Goal: Task Accomplishment & Management: Complete application form

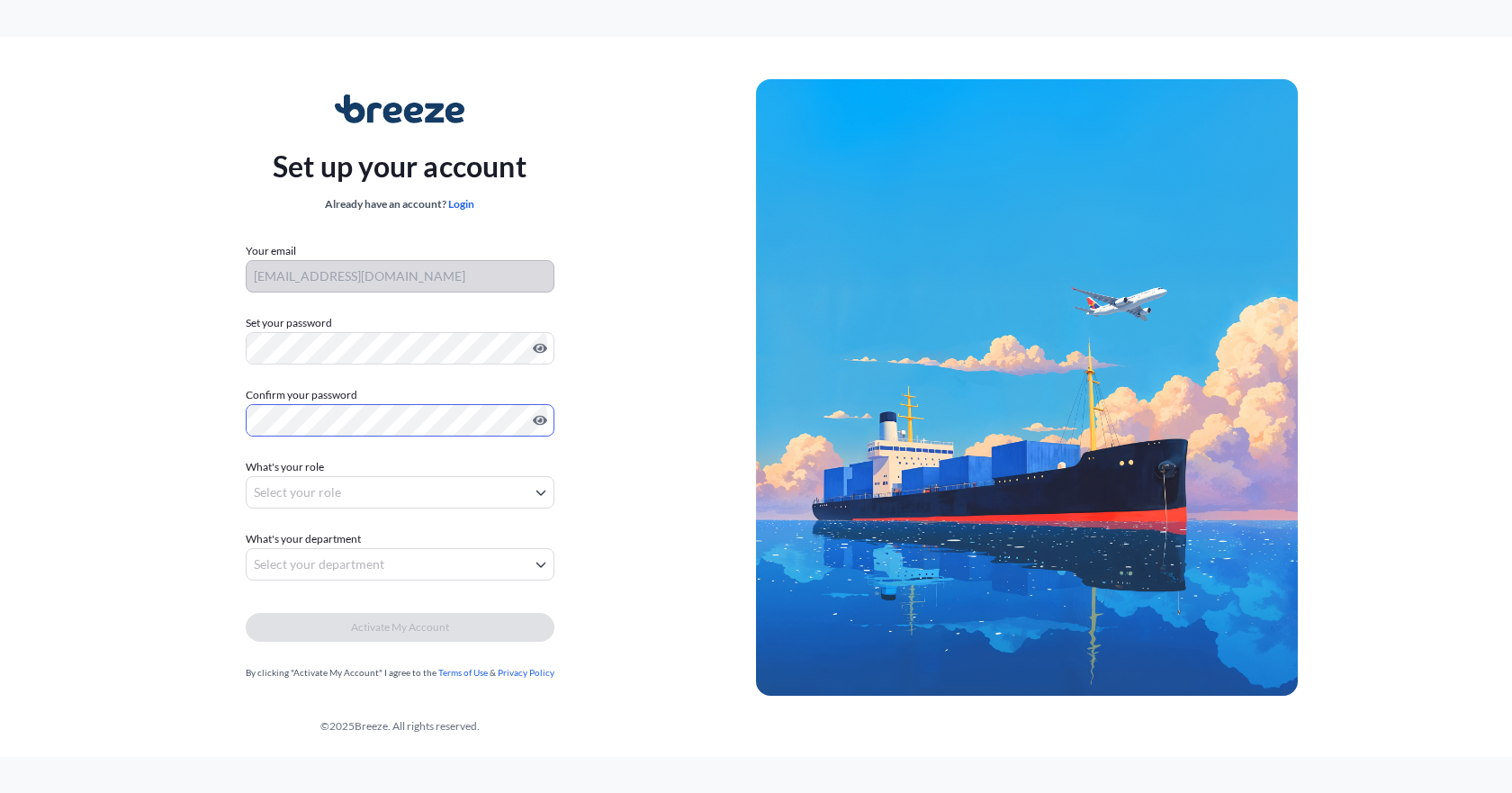
click at [309, 494] on body "Set up your account Already have an account? Login Your email weronika.w@maszon…" at bounding box center [756, 396] width 1512 height 793
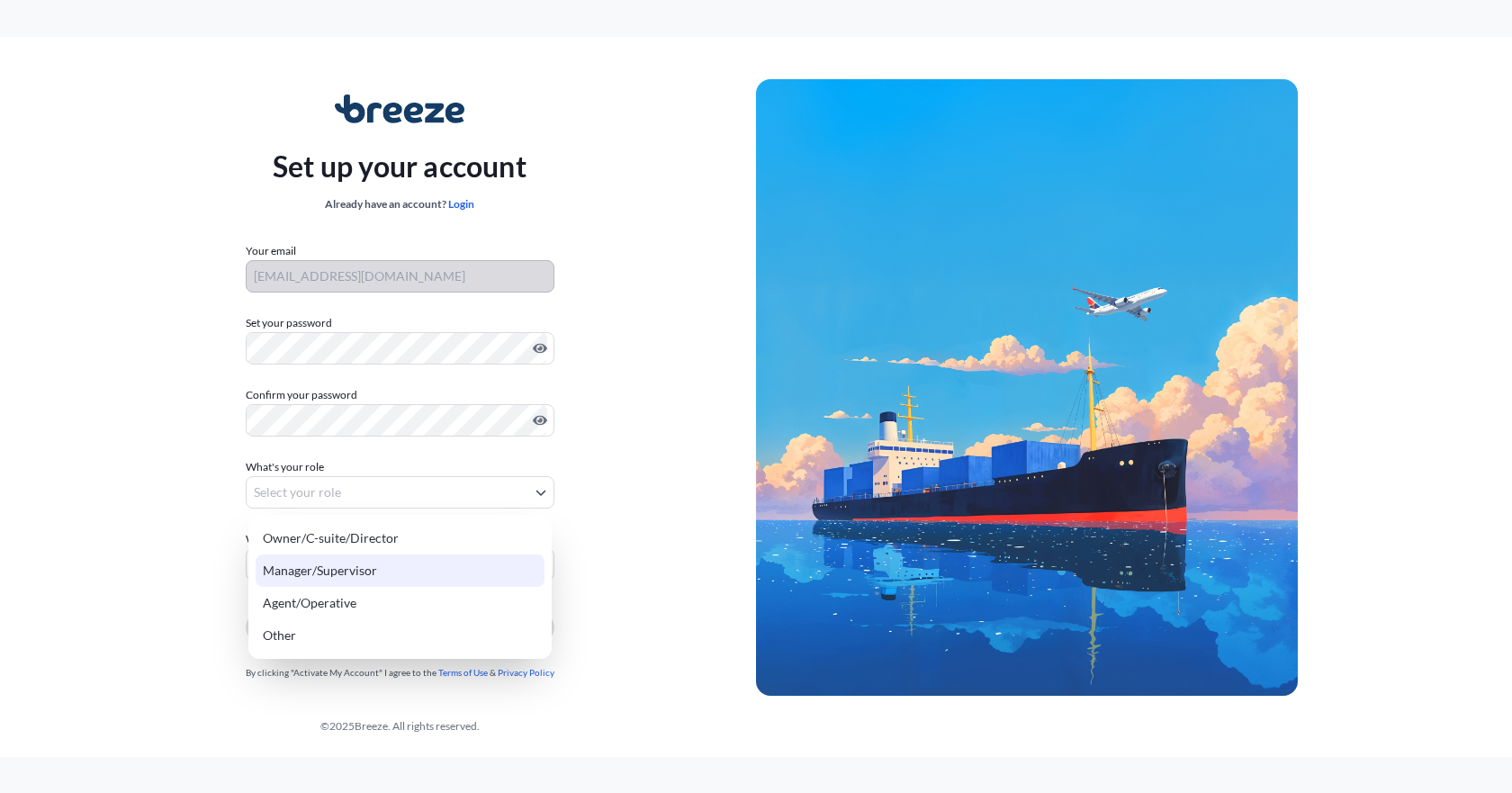
click at [368, 576] on div "Manager/Supervisor" at bounding box center [400, 571] width 289 height 32
select select "manager/supervisor"
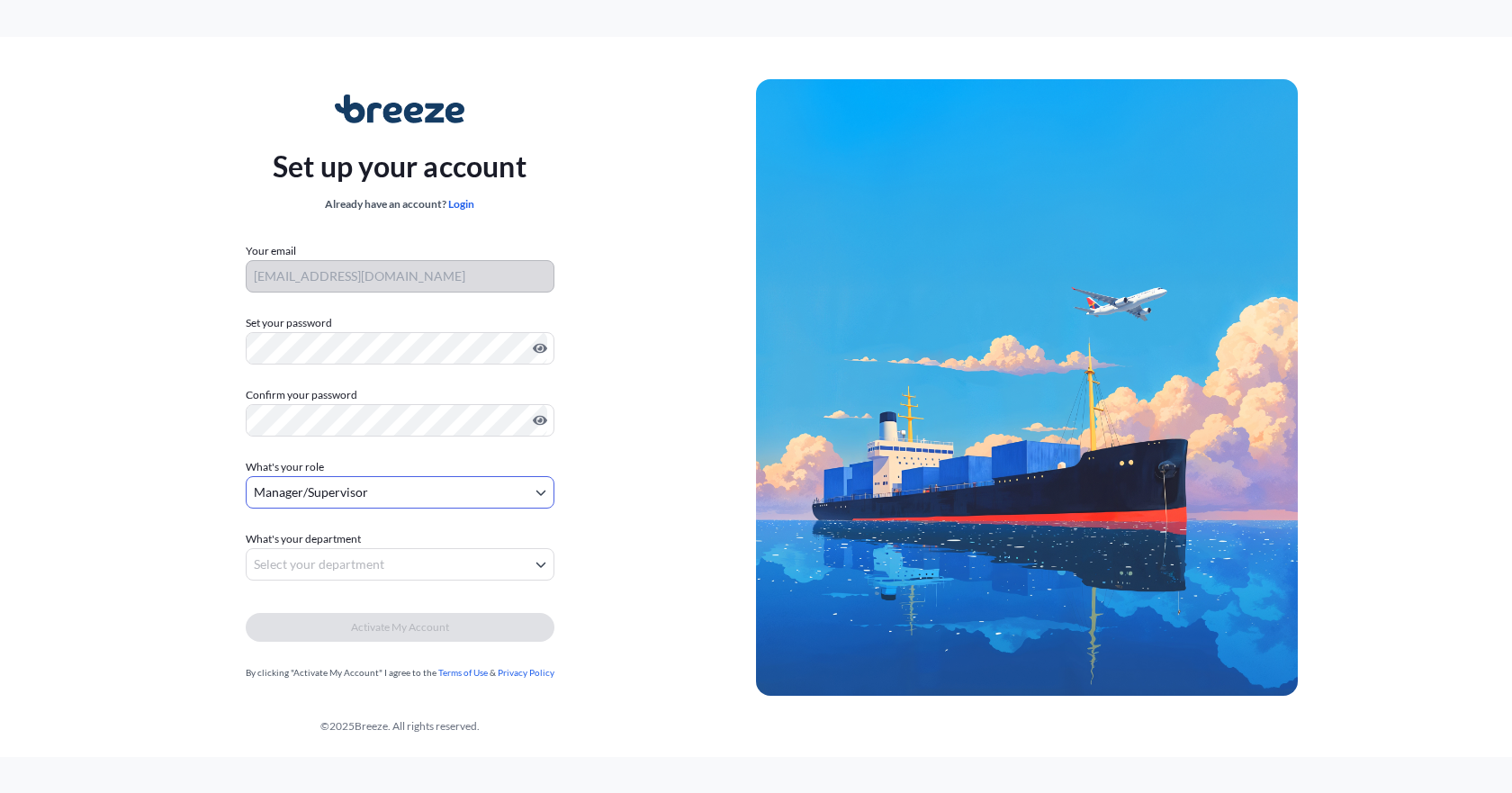
click at [374, 568] on body "Set up your account Already have an account? Login Your email weronika.w@maszon…" at bounding box center [756, 396] width 1512 height 793
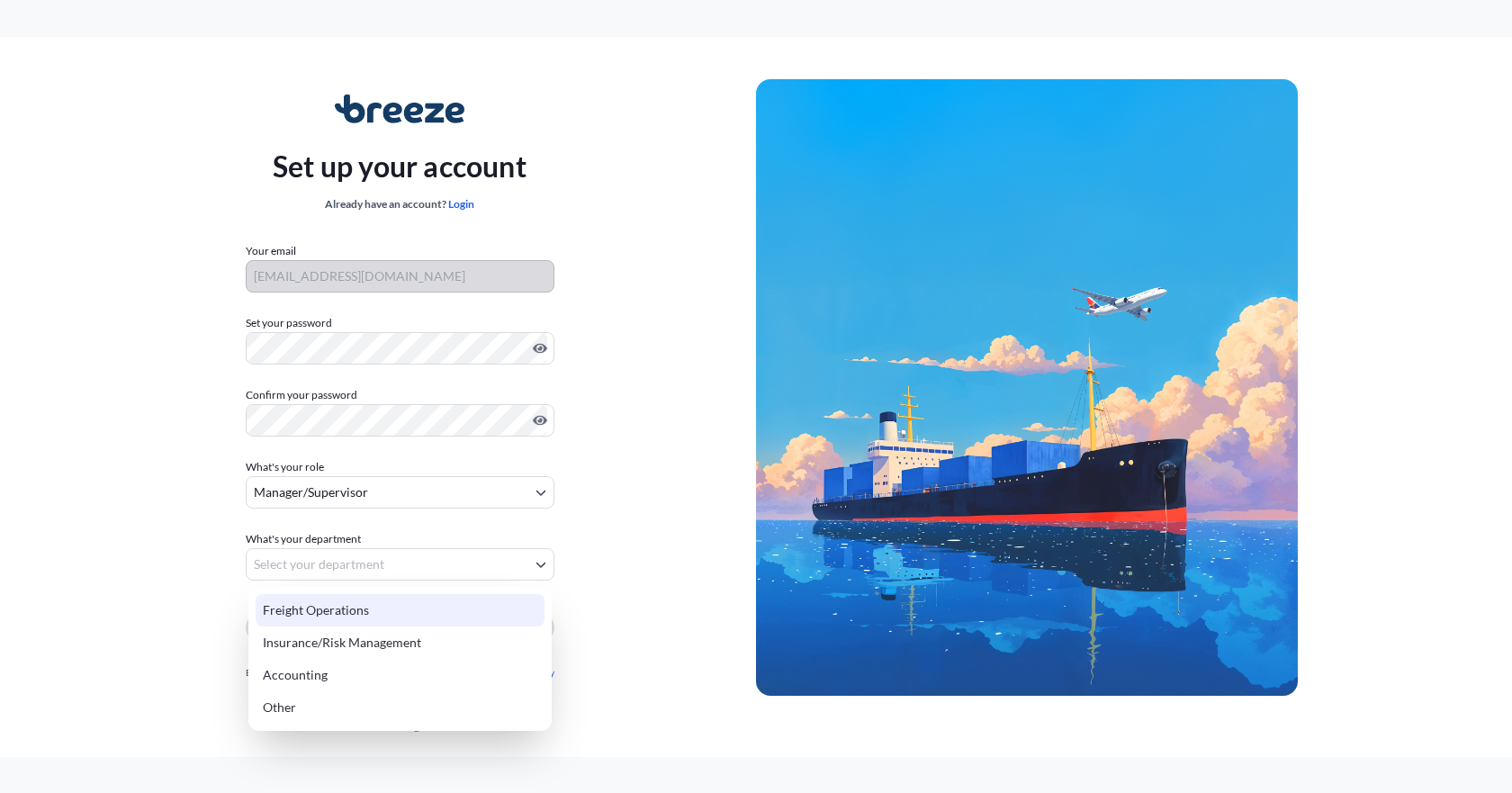
click at [370, 598] on div "Freight Operations" at bounding box center [400, 610] width 289 height 32
select select "freight operations"
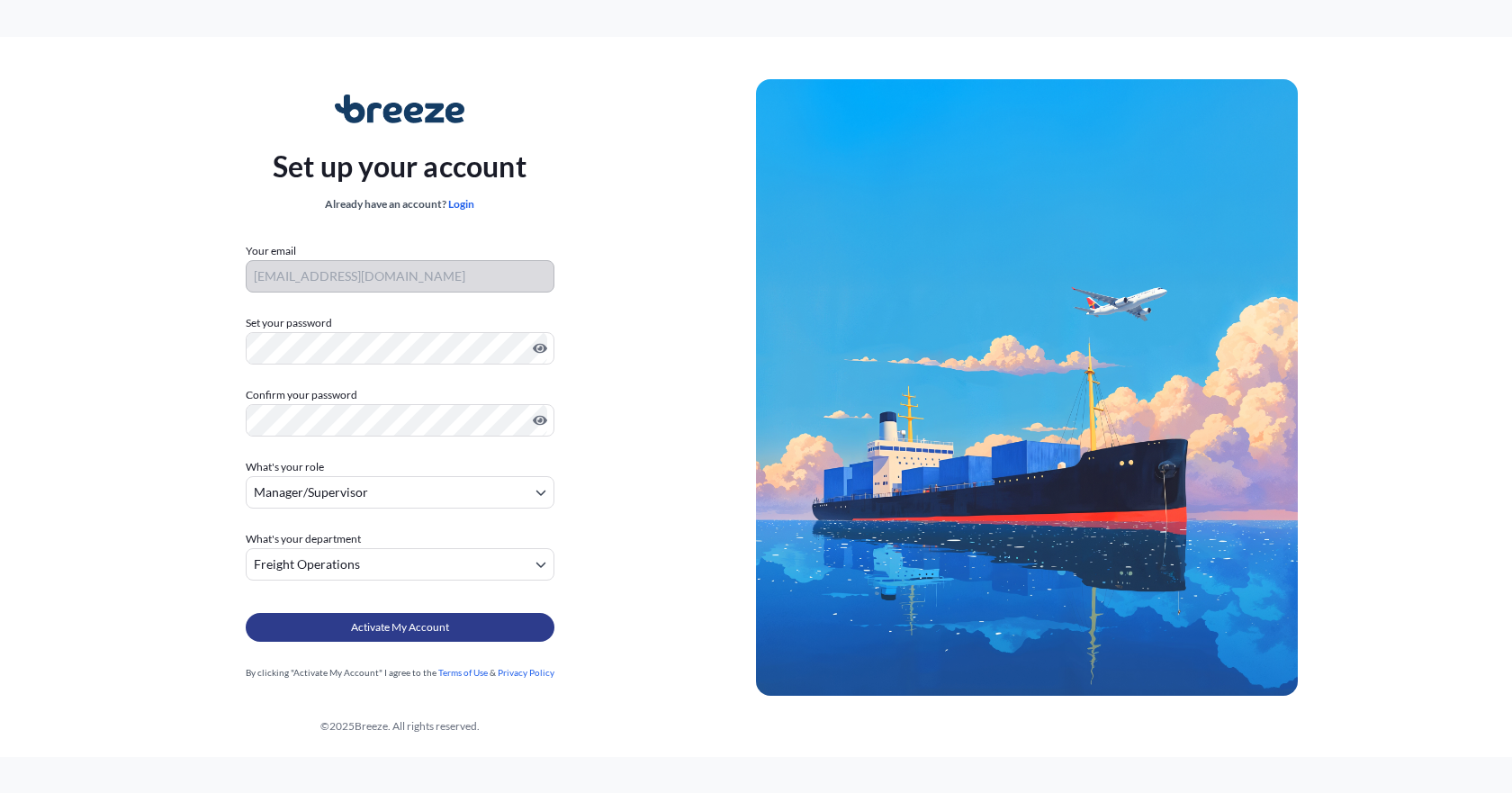
click at [378, 631] on span "Activate My Account" at bounding box center [399, 627] width 98 height 18
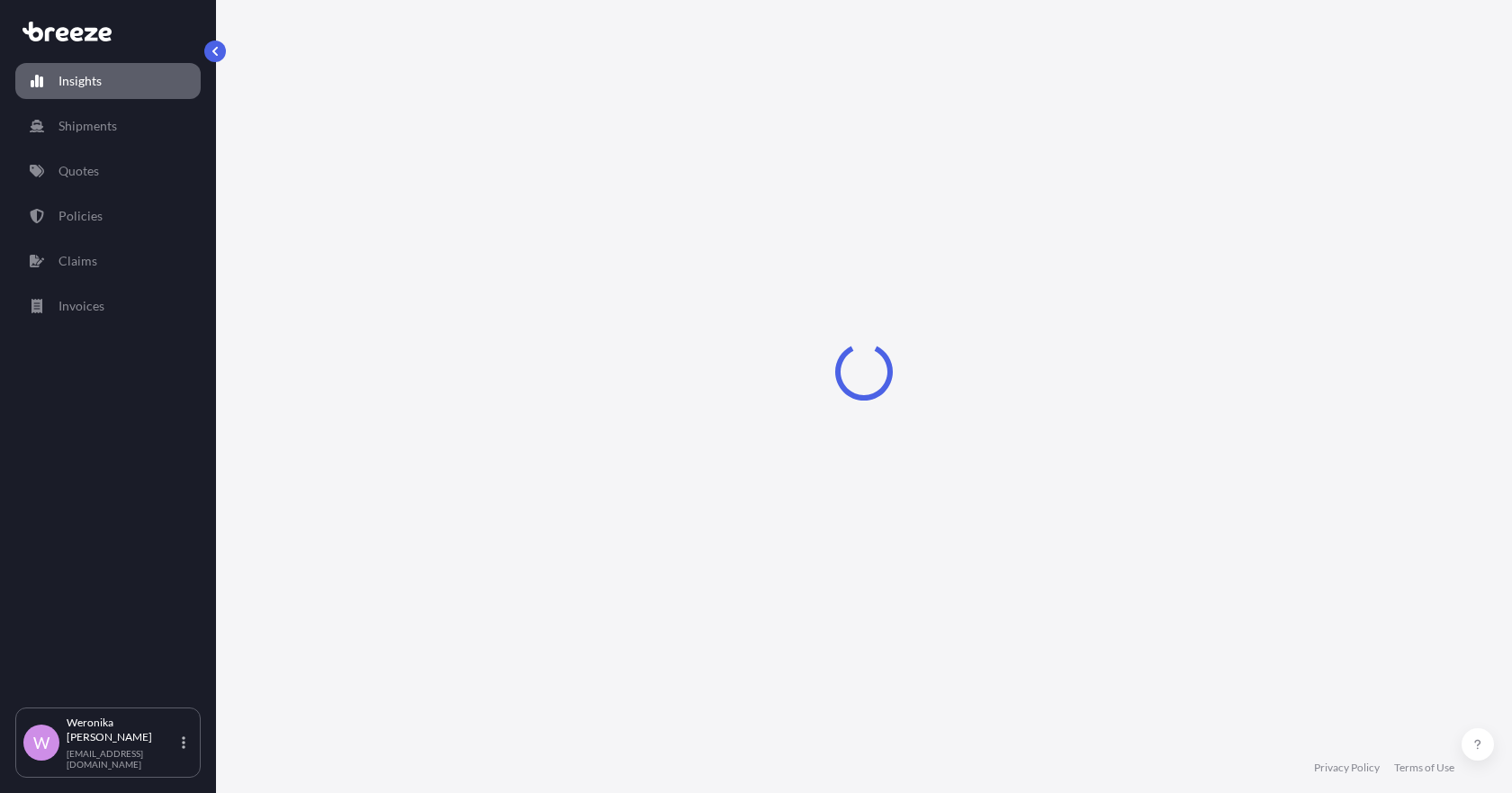
select select "2025"
